Goal: Task Accomplishment & Management: Manage account settings

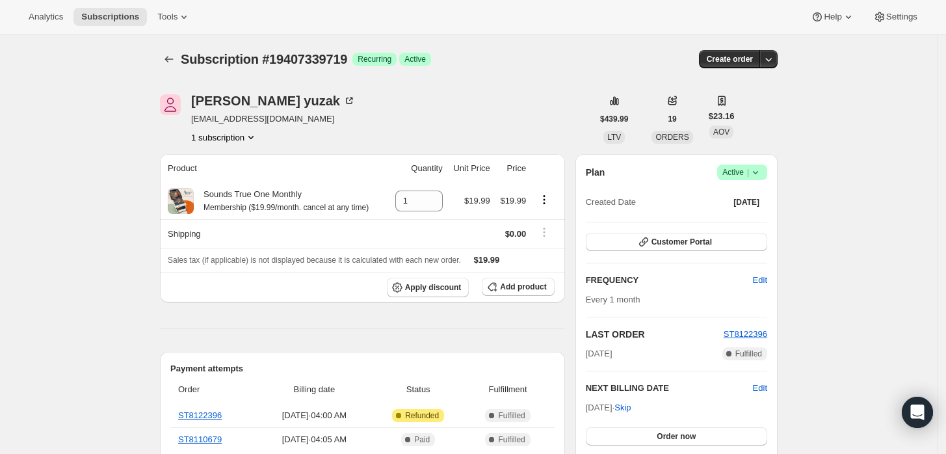
click at [749, 171] on span "|" at bounding box center [748, 172] width 2 height 10
click at [753, 209] on button "Cancel subscription" at bounding box center [746, 219] width 81 height 21
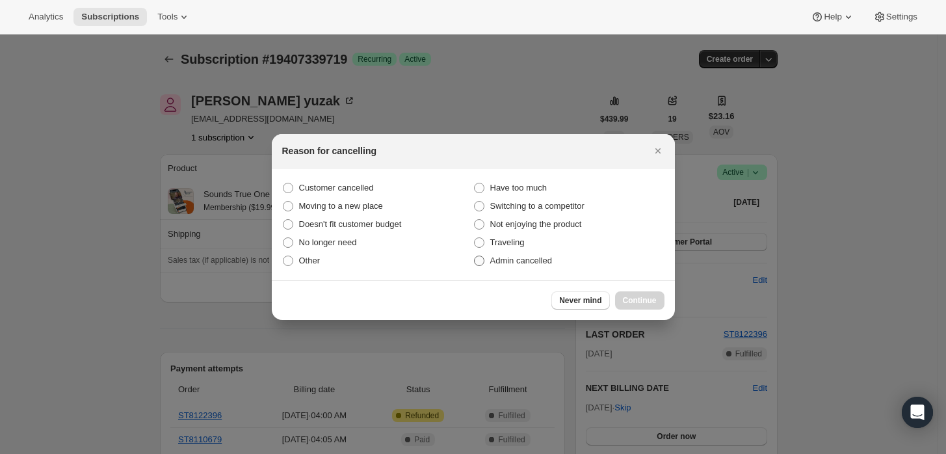
click at [530, 261] on span "Admin cancelled" at bounding box center [521, 260] width 62 height 10
click at [474, 256] on input "Admin cancelled" at bounding box center [474, 255] width 1 height 1
radio input "true"
click at [645, 296] on span "Continue" at bounding box center [640, 300] width 34 height 10
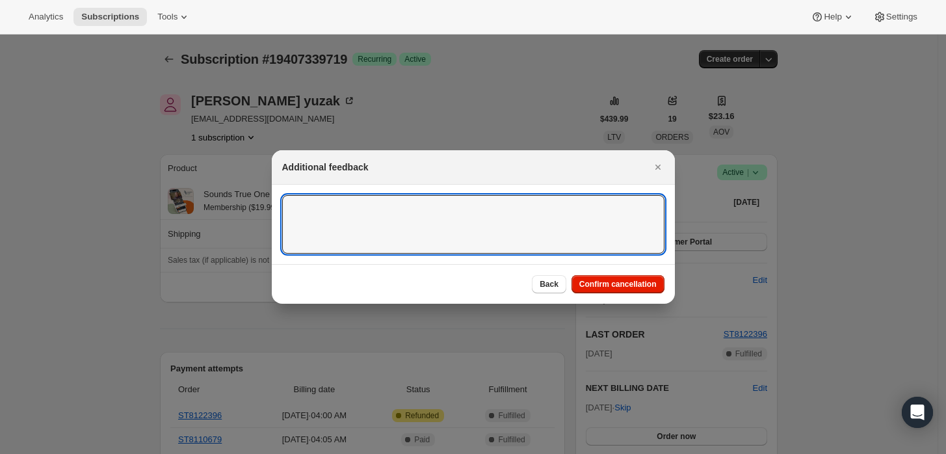
click at [599, 244] on textarea ":rbj:" at bounding box center [473, 224] width 382 height 58
type textarea "Customer requested cancellation and refund."
click at [605, 285] on span "Confirm cancellation" at bounding box center [617, 284] width 77 height 10
